Goal: Task Accomplishment & Management: Use online tool/utility

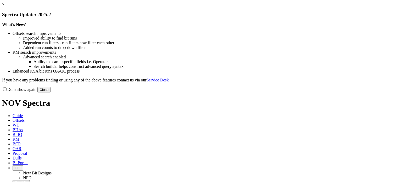
click at [50, 92] on button "Close" at bounding box center [43, 89] width 13 height 5
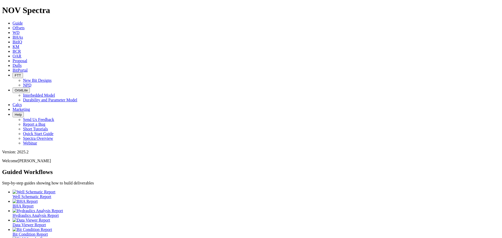
click at [22, 103] on link "Calcs" at bounding box center [17, 105] width 9 height 4
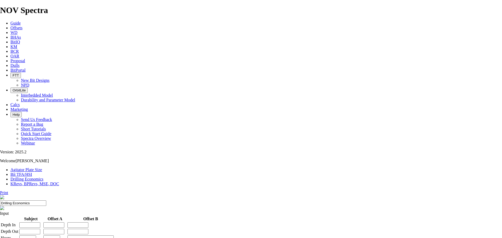
click at [32, 172] on link "Bit TFA/HSI" at bounding box center [21, 174] width 22 height 4
drag, startPoint x: 206, startPoint y: 87, endPoint x: 211, endPoint y: 84, distance: 5.2
click at [14, 181] on input "mm" at bounding box center [12, 228] width 3 height 3
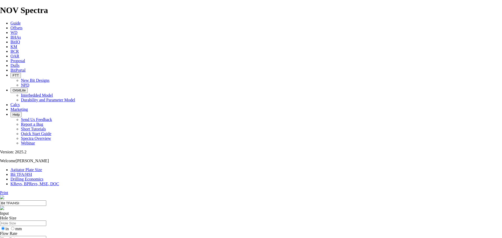
radio input "true"
radio input "false"
click at [46, 181] on input "Hole Size" at bounding box center [23, 223] width 46 height 5
type input "159"
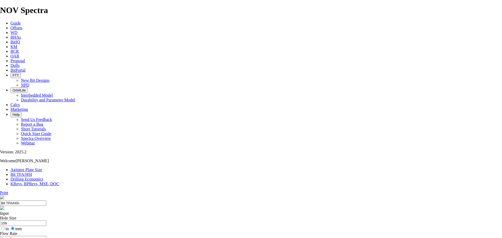
radio input "true"
radio input "false"
radio input "true"
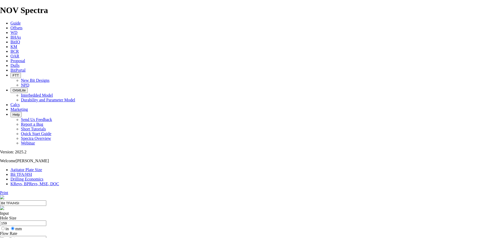
radio input "false"
click at [46, 181] on input "Flow Rate" at bounding box center [23, 238] width 46 height 5
type input ".91"
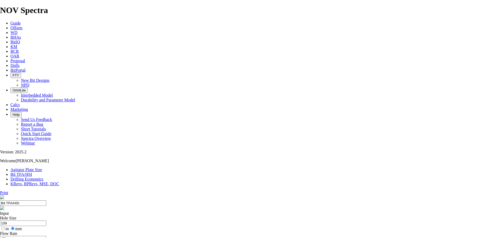
radio input "true"
radio input "false"
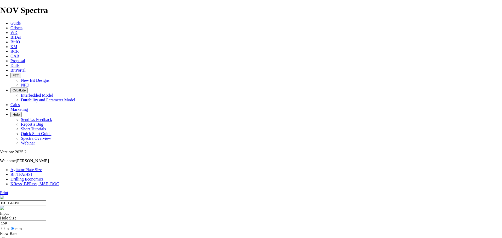
type input "1330"
type input "6"
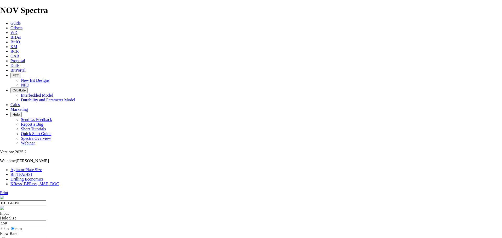
select select "number:10"
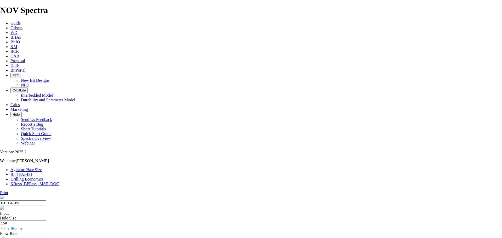
select select "number:10"
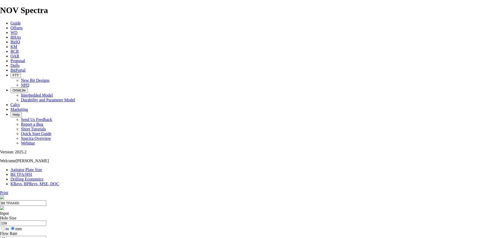
select select "number:11"
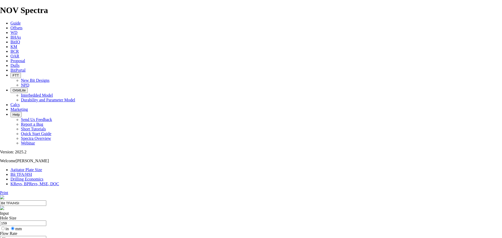
select select "number:11"
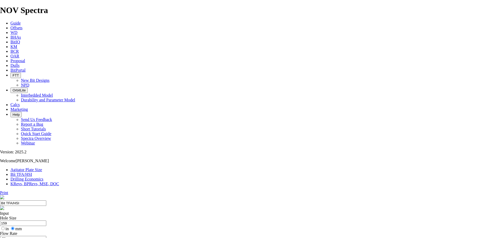
drag, startPoint x: 322, startPoint y: 83, endPoint x: 323, endPoint y: 126, distance: 42.7
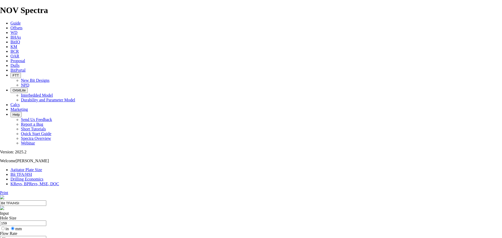
drag, startPoint x: 306, startPoint y: 123, endPoint x: 334, endPoint y: 122, distance: 28.8
drag, startPoint x: 326, startPoint y: 104, endPoint x: 324, endPoint y: 101, distance: 3.2
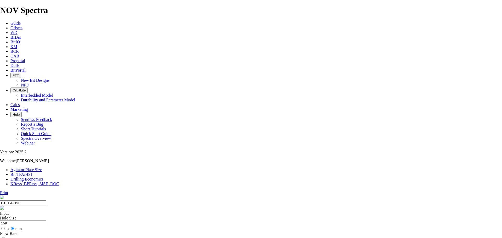
drag, startPoint x: 315, startPoint y: 84, endPoint x: 320, endPoint y: 82, distance: 5.1
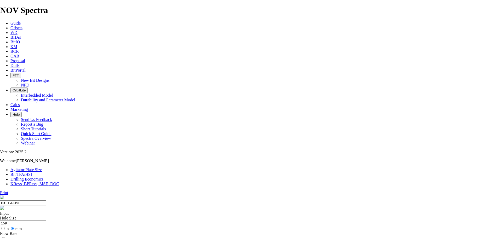
select select "number:11"
select select "number:0"
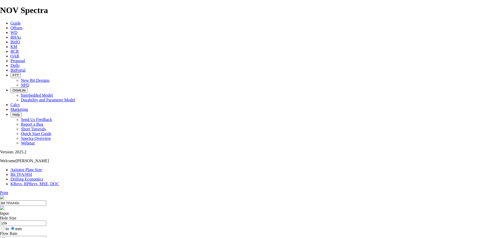
select select "number:0"
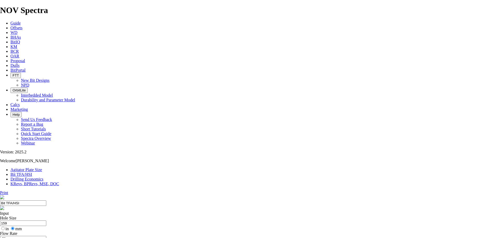
select select "number:10"
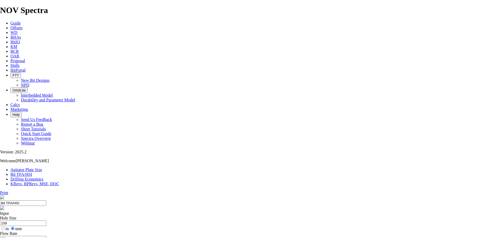
select select "number:10"
select select "number:11"
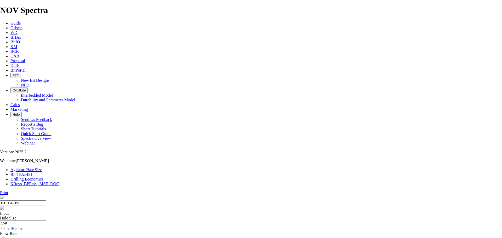
select select "number:11"
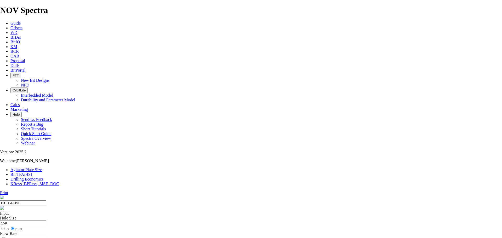
select select "number:11"
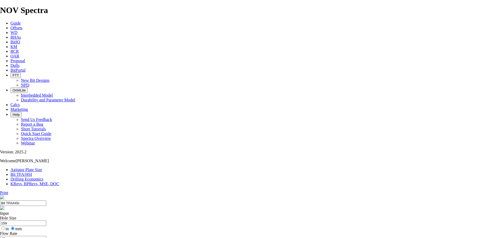
select select "number:0"
